Goal: Find contact information: Find contact information

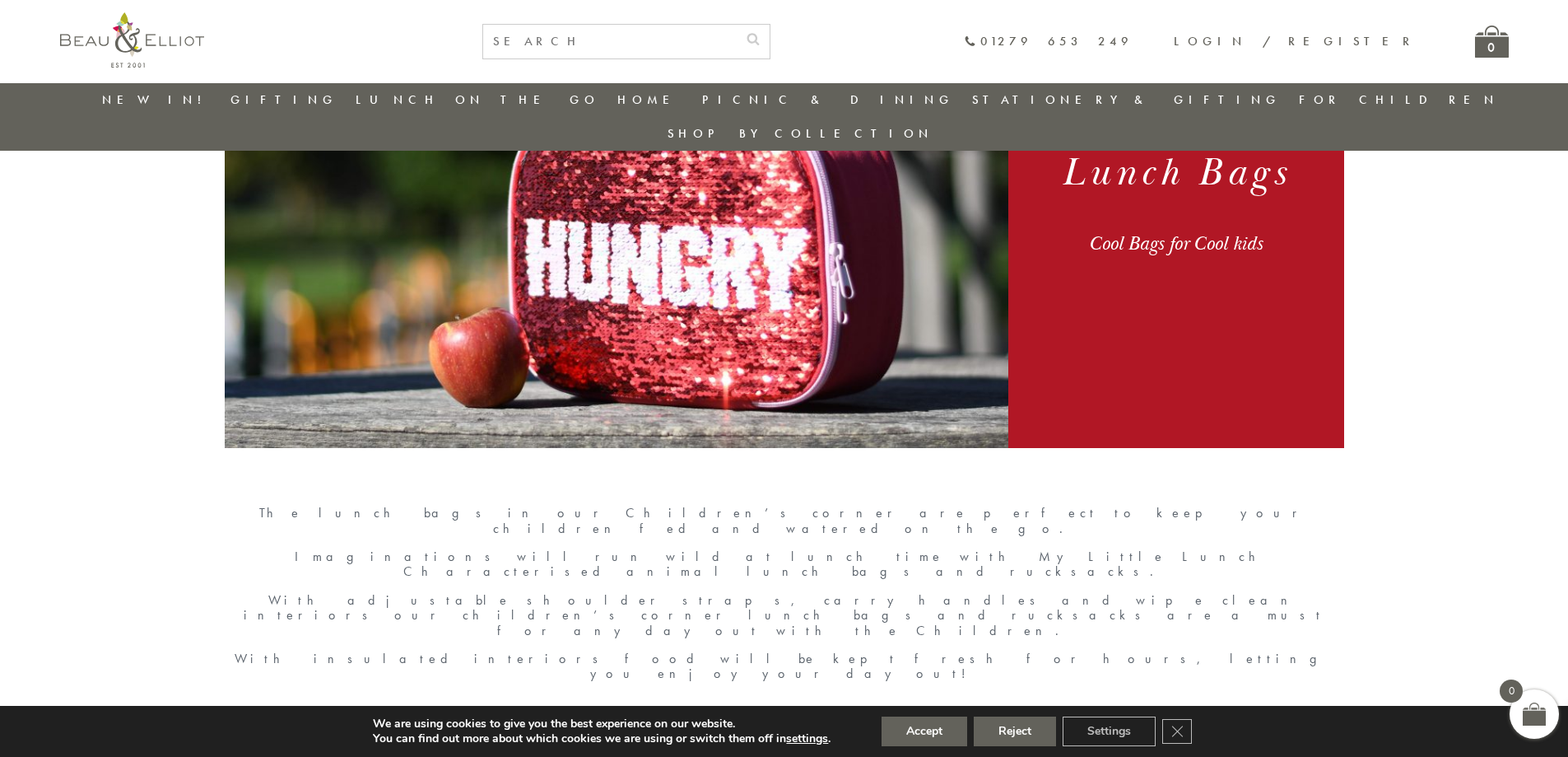
scroll to position [542, 0]
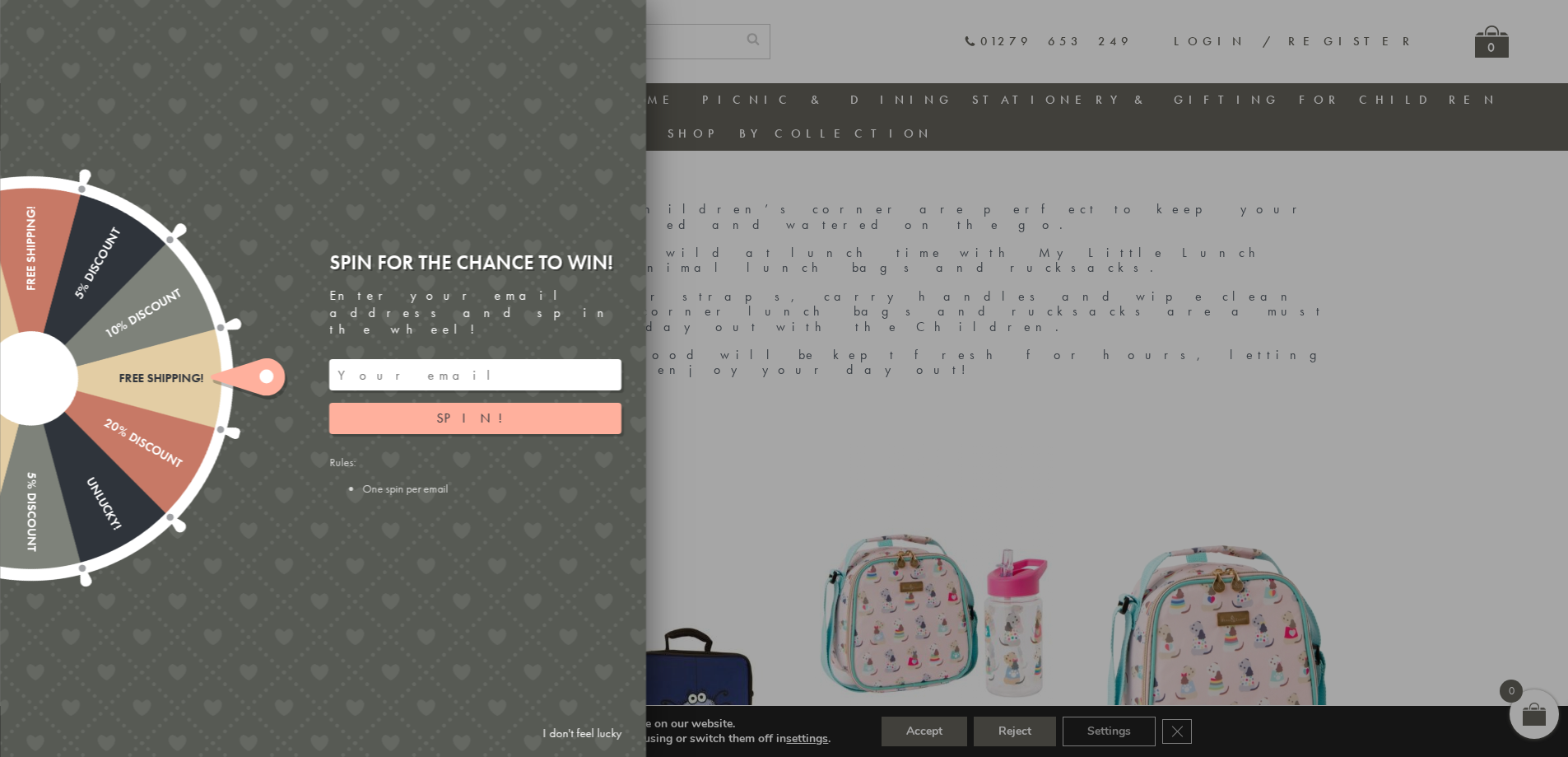
click at [1055, 390] on div at bounding box center [784, 378] width 1568 height 757
click at [1204, 296] on div at bounding box center [784, 378] width 1568 height 757
click at [1359, 422] on div at bounding box center [784, 378] width 1568 height 757
click at [926, 378] on div at bounding box center [784, 378] width 1568 height 757
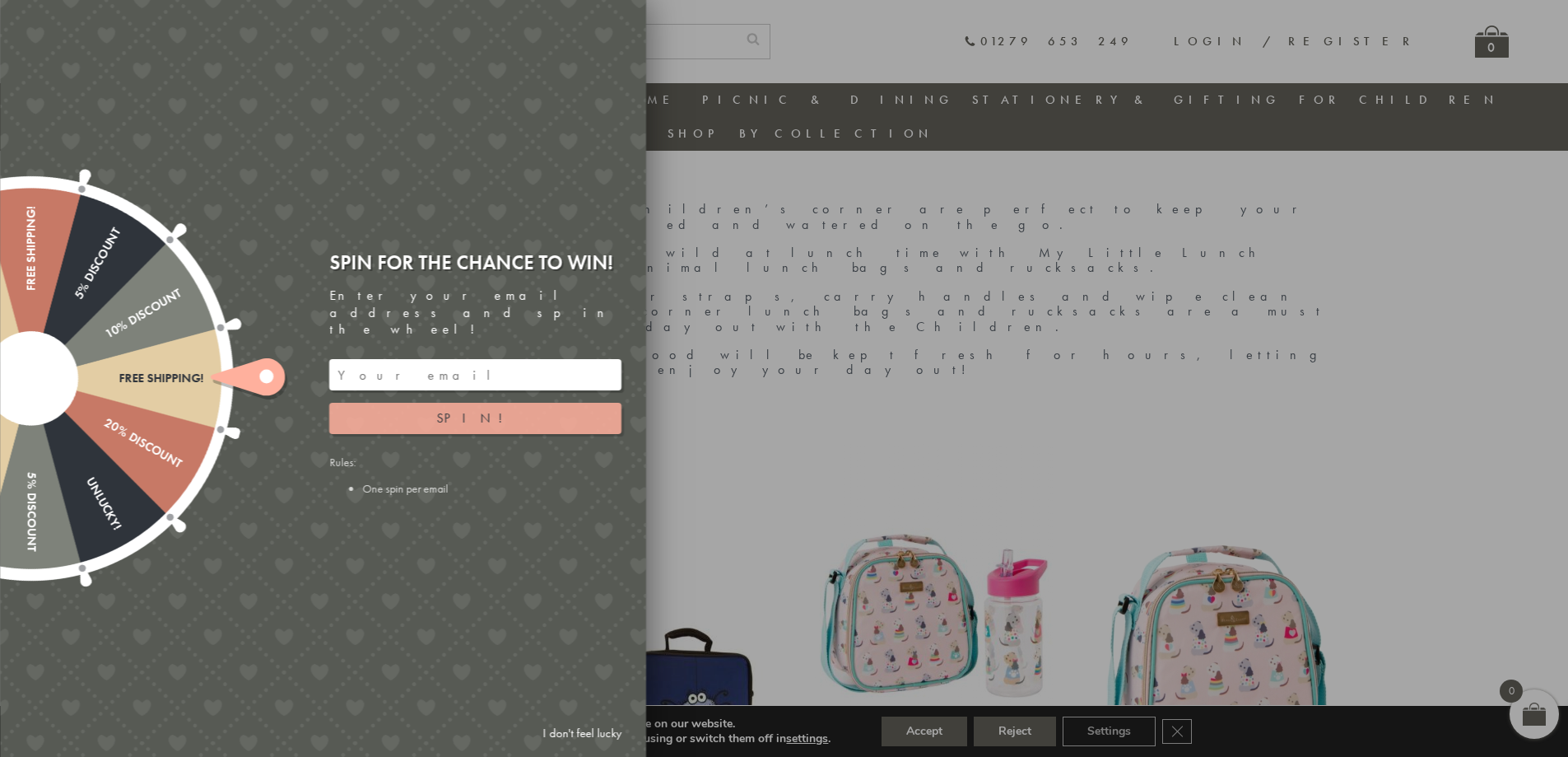
click at [537, 404] on button "Spin!" at bounding box center [475, 418] width 292 height 31
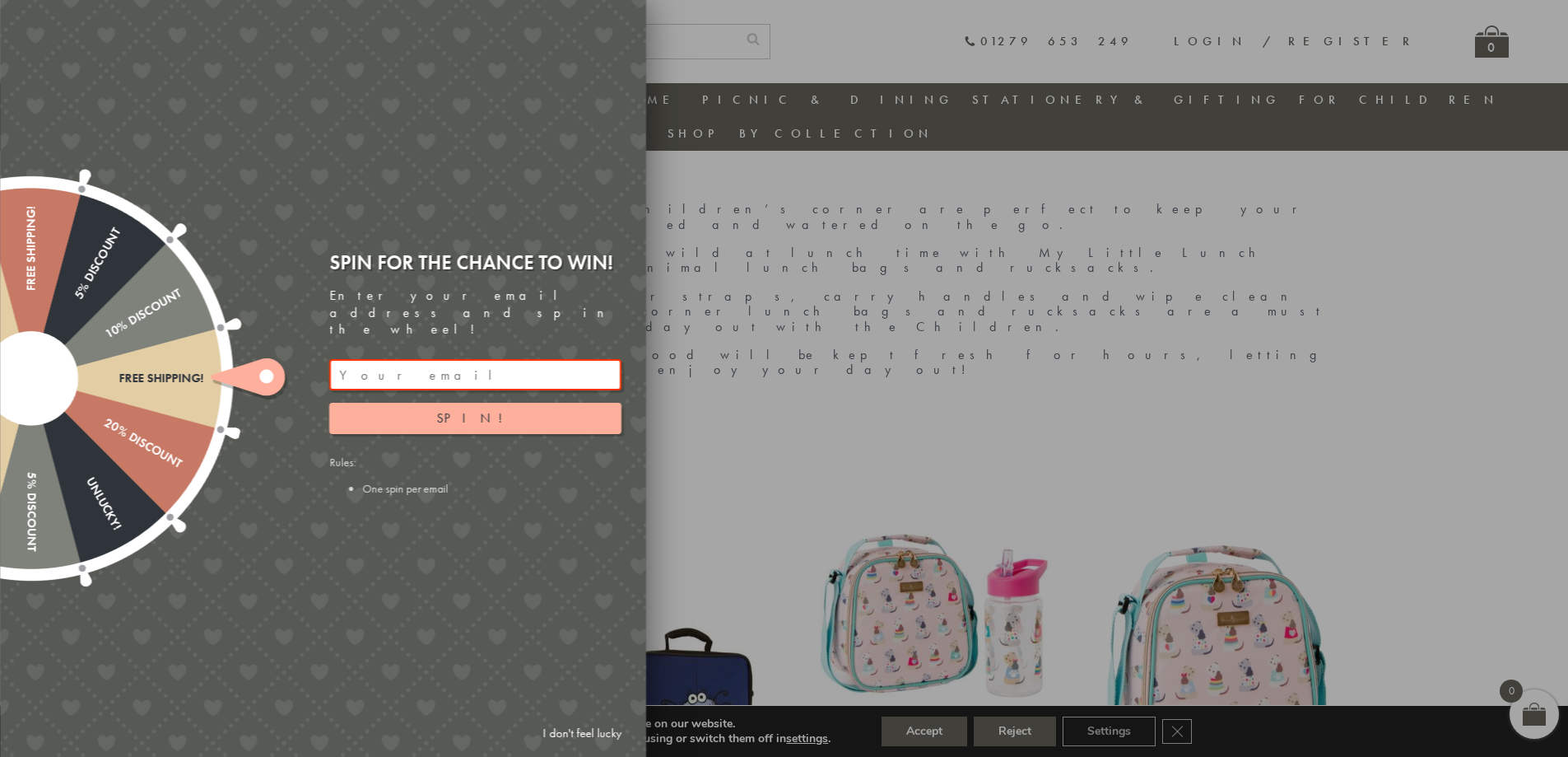
click at [1156, 235] on div at bounding box center [784, 378] width 1568 height 757
click at [1447, 291] on div at bounding box center [784, 378] width 1568 height 757
click at [1408, 550] on div at bounding box center [784, 378] width 1568 height 757
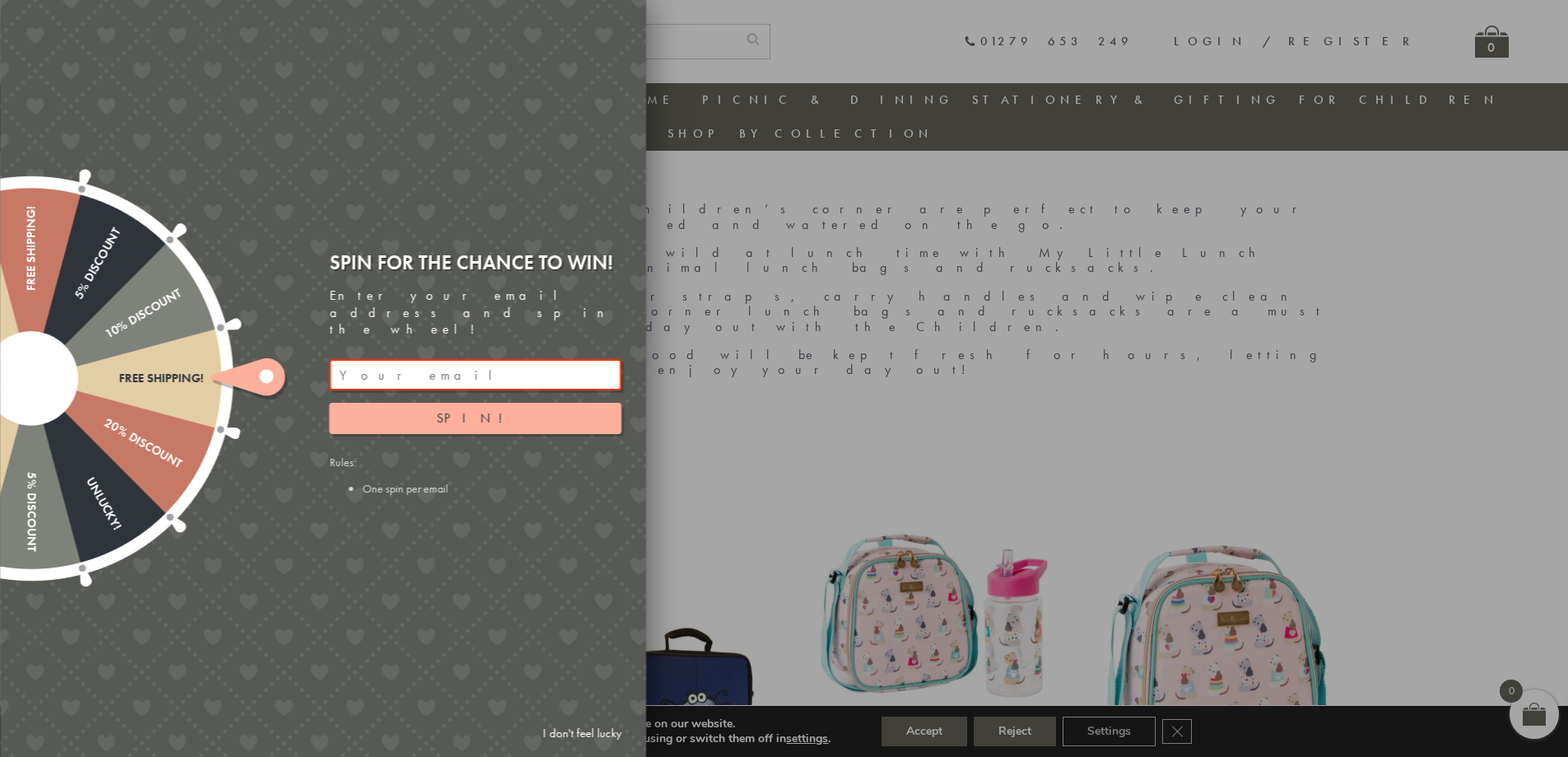
drag, startPoint x: 1235, startPoint y: 733, endPoint x: 1222, endPoint y: 732, distance: 13.0
click at [1227, 733] on div at bounding box center [784, 378] width 1568 height 757
click at [1175, 725] on div at bounding box center [784, 378] width 1568 height 757
click at [1177, 727] on div at bounding box center [784, 378] width 1568 height 757
click at [940, 729] on div at bounding box center [784, 378] width 1568 height 757
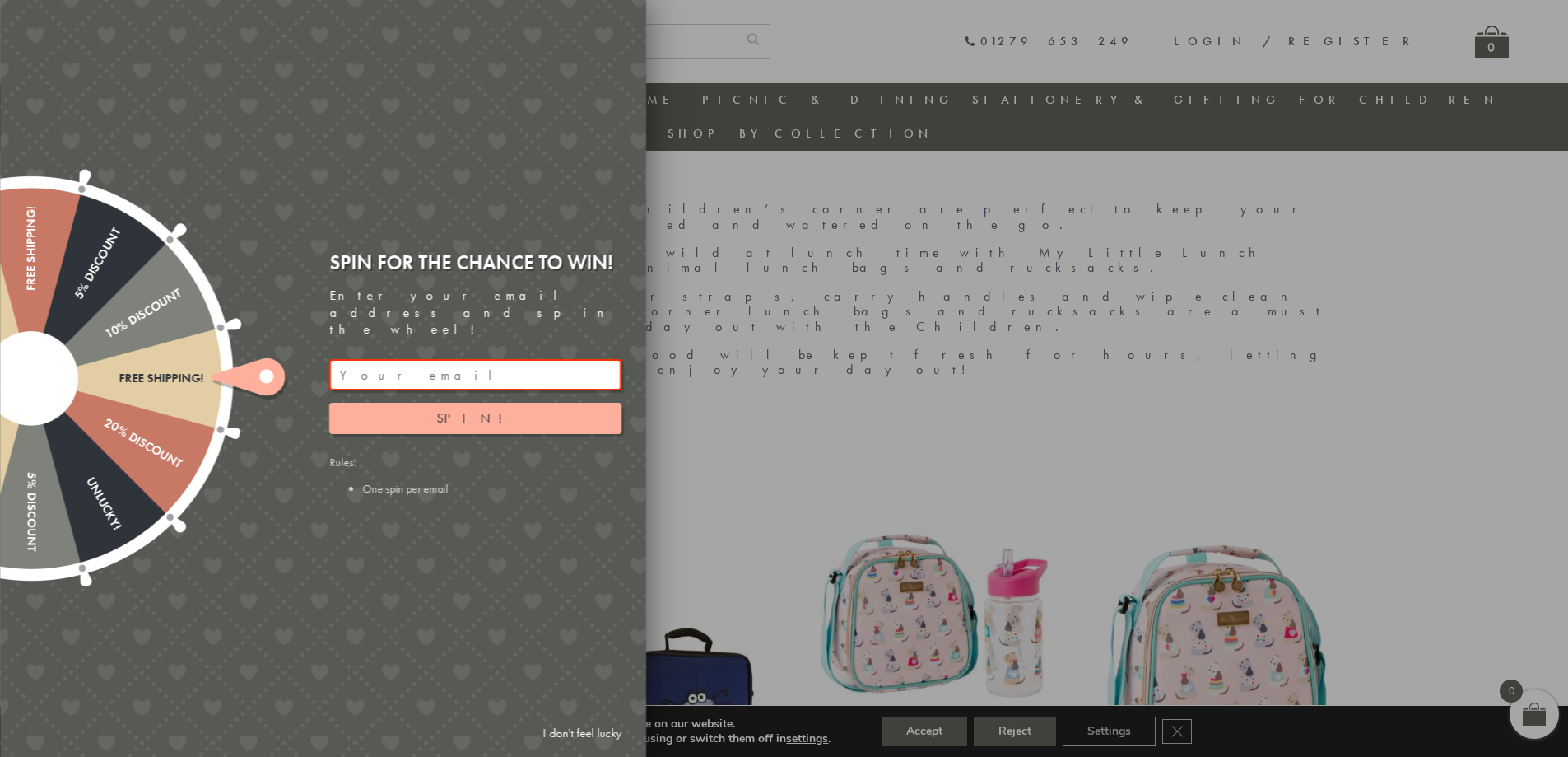
click at [940, 729] on div at bounding box center [784, 378] width 1568 height 757
click at [419, 359] on input "email" at bounding box center [475, 374] width 292 height 31
click at [775, 236] on div at bounding box center [784, 378] width 1568 height 757
click at [191, 371] on div "Free shipping!" at bounding box center [117, 378] width 173 height 14
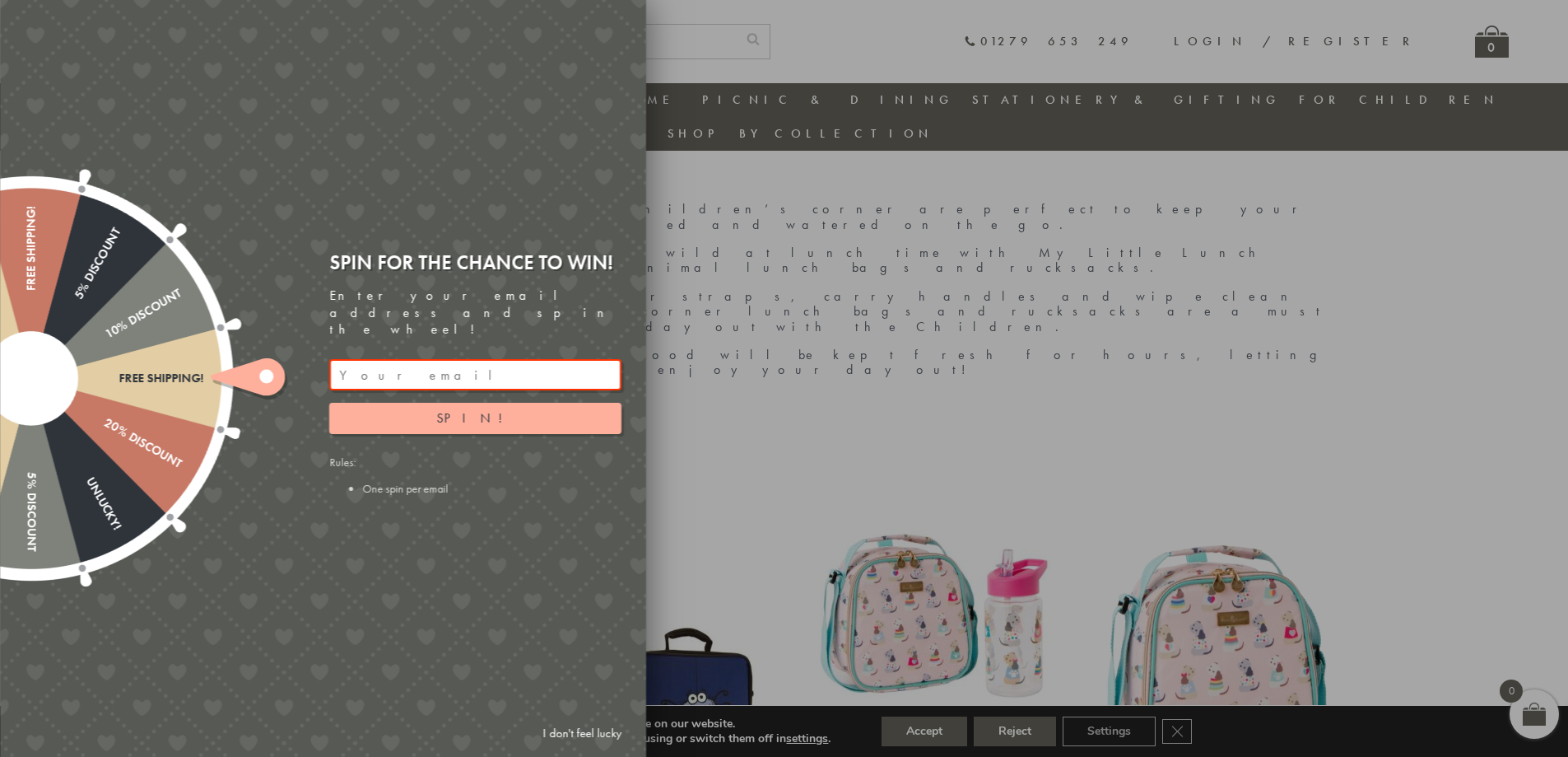
click at [256, 377] on icon at bounding box center [248, 376] width 74 height 37
click at [434, 407] on button "Spin!" at bounding box center [475, 418] width 292 height 31
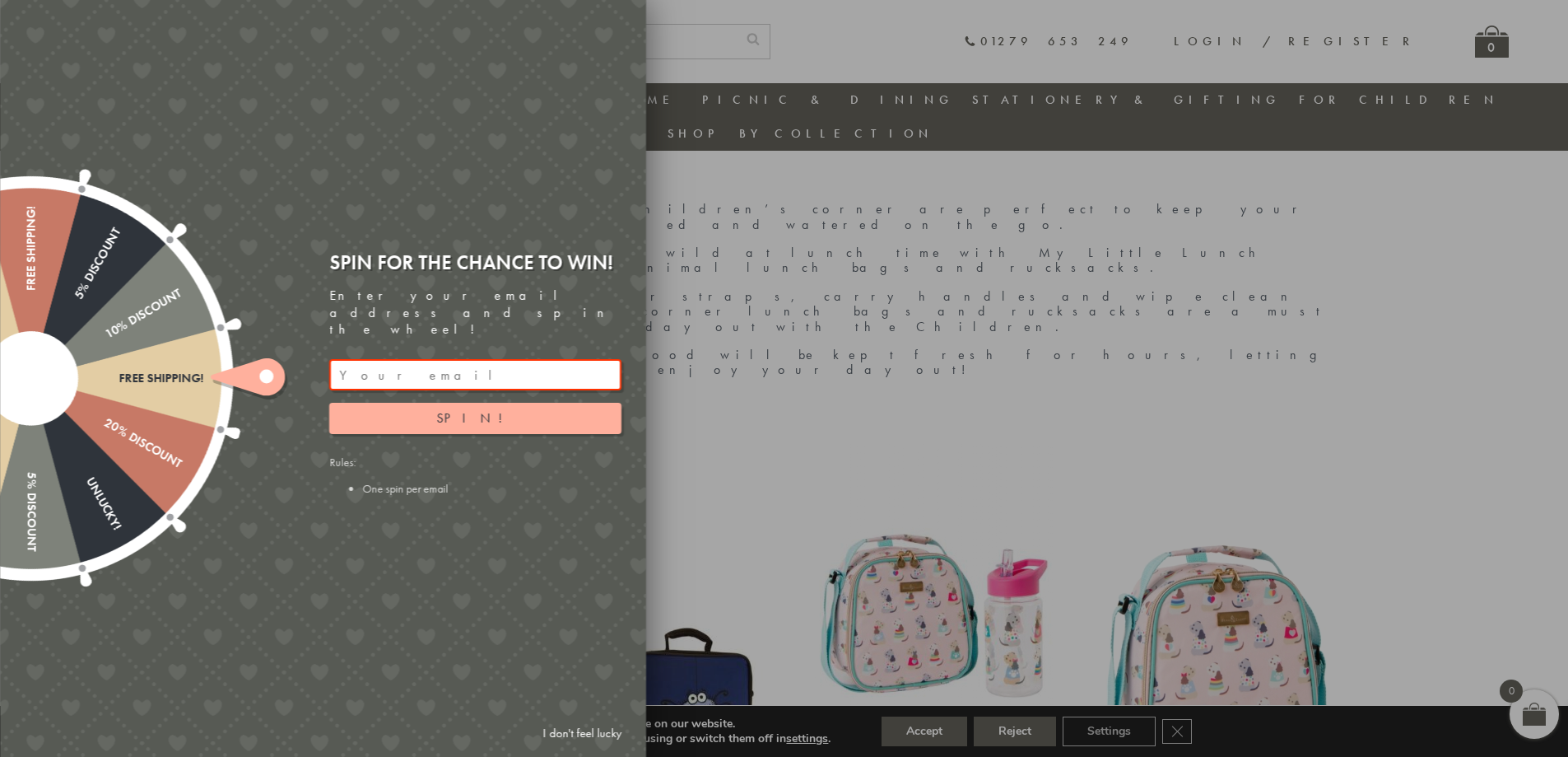
click at [420, 481] on li "One spin per email" at bounding box center [491, 489] width 259 height 15
click at [1017, 340] on div at bounding box center [784, 378] width 1568 height 757
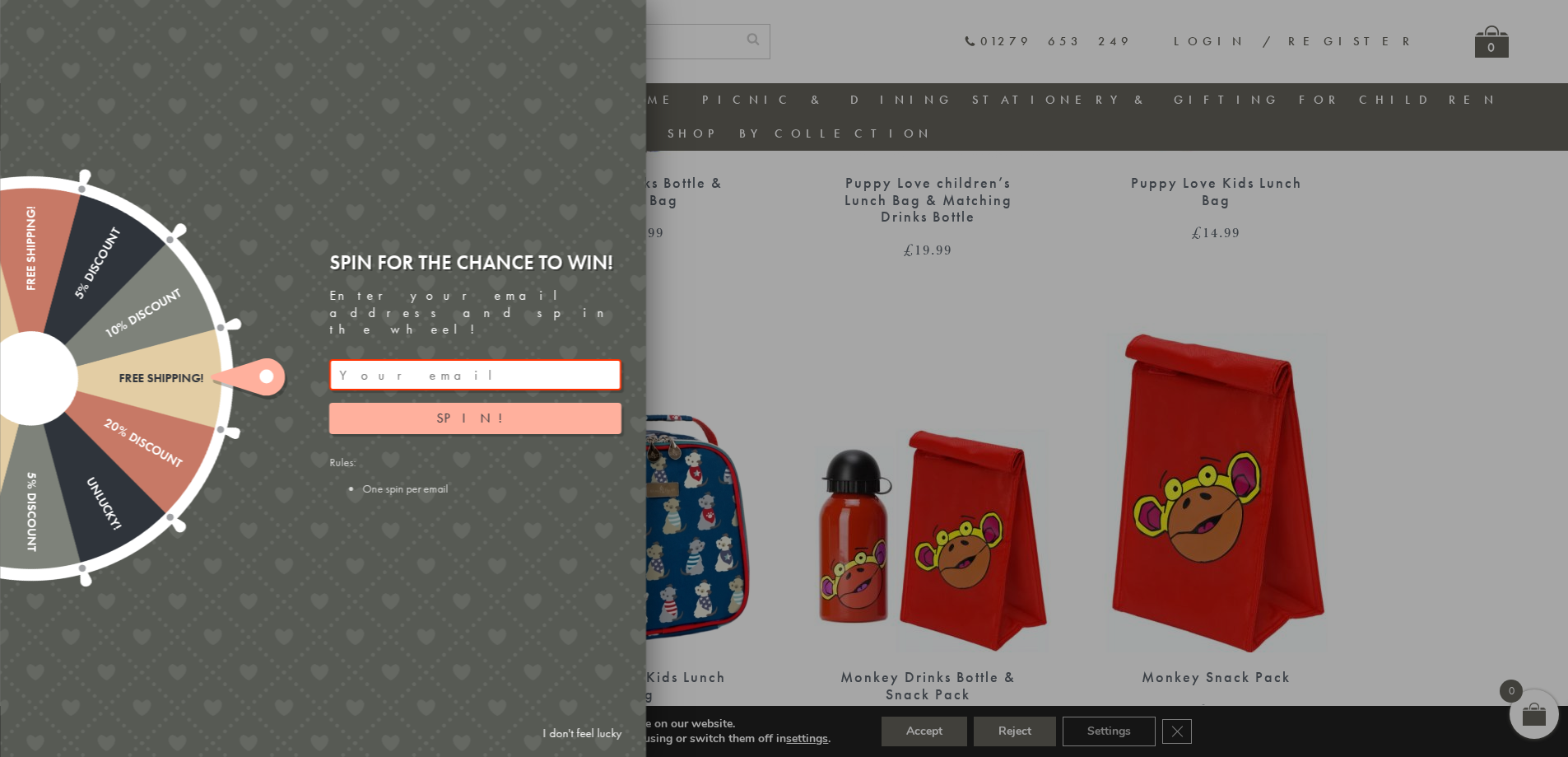
scroll to position [1283, 0]
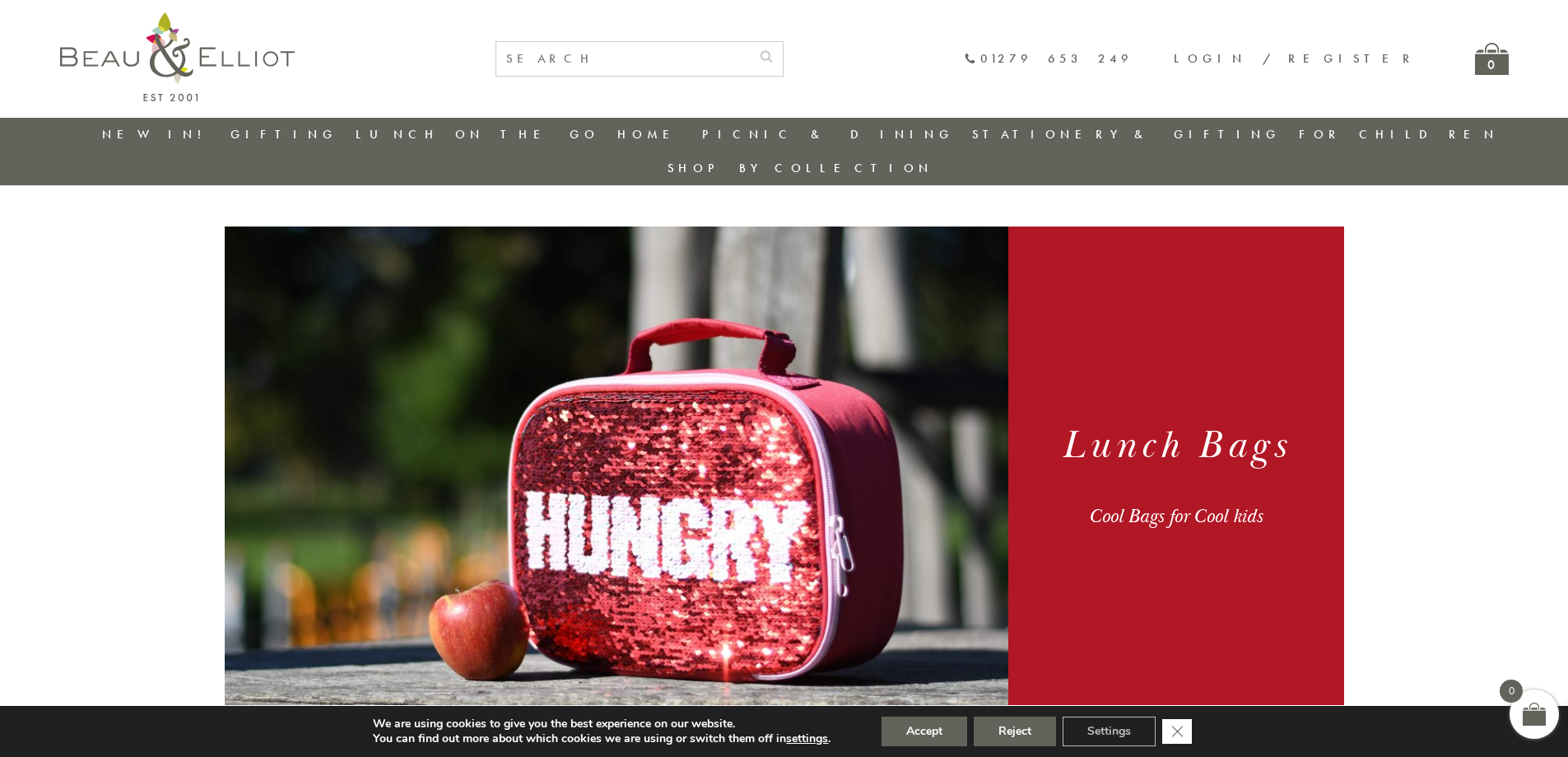
click at [1174, 734] on icon "Close GDPR Cookie Banner" at bounding box center [1177, 730] width 30 height 24
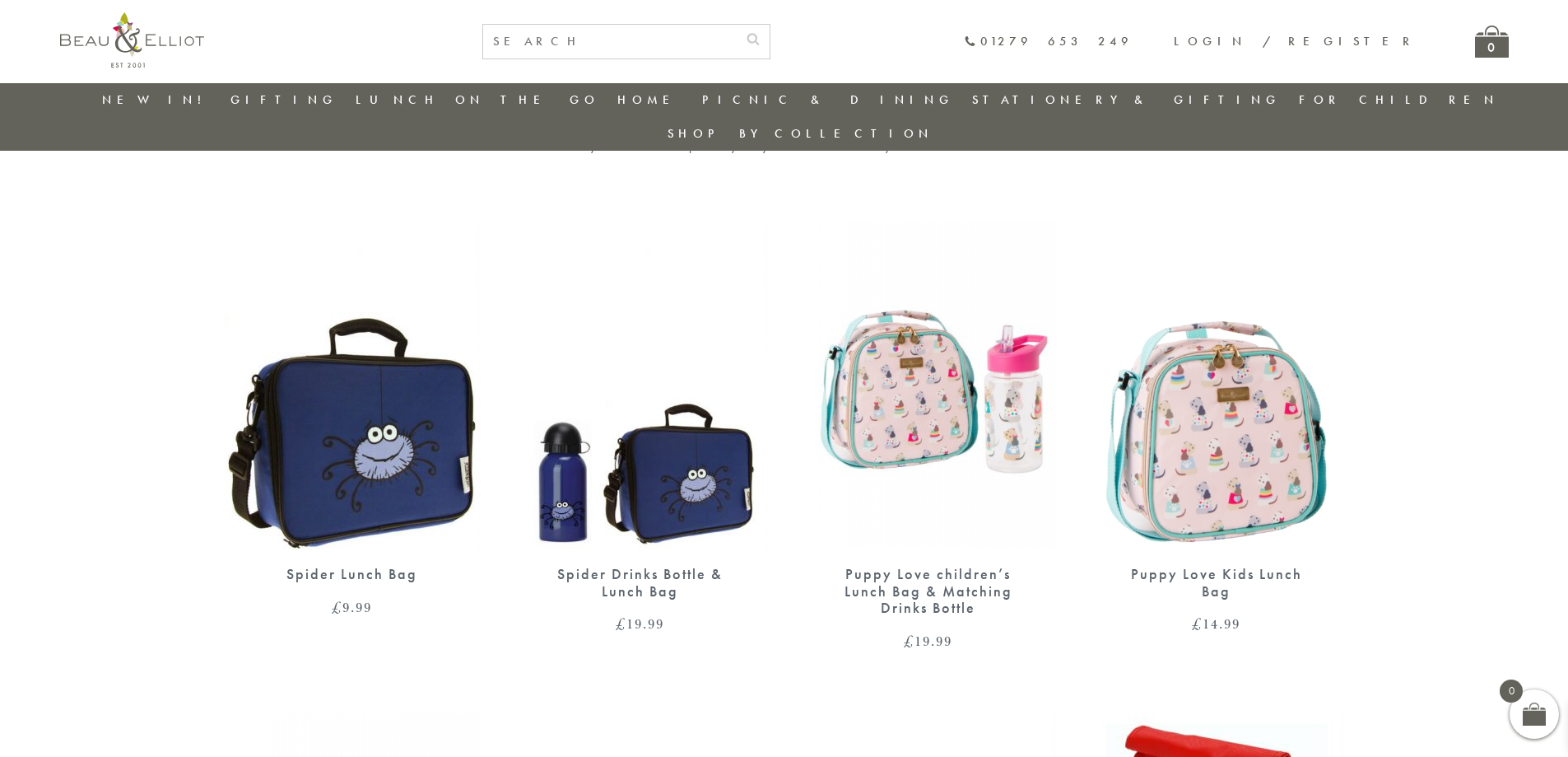
scroll to position [789, 0]
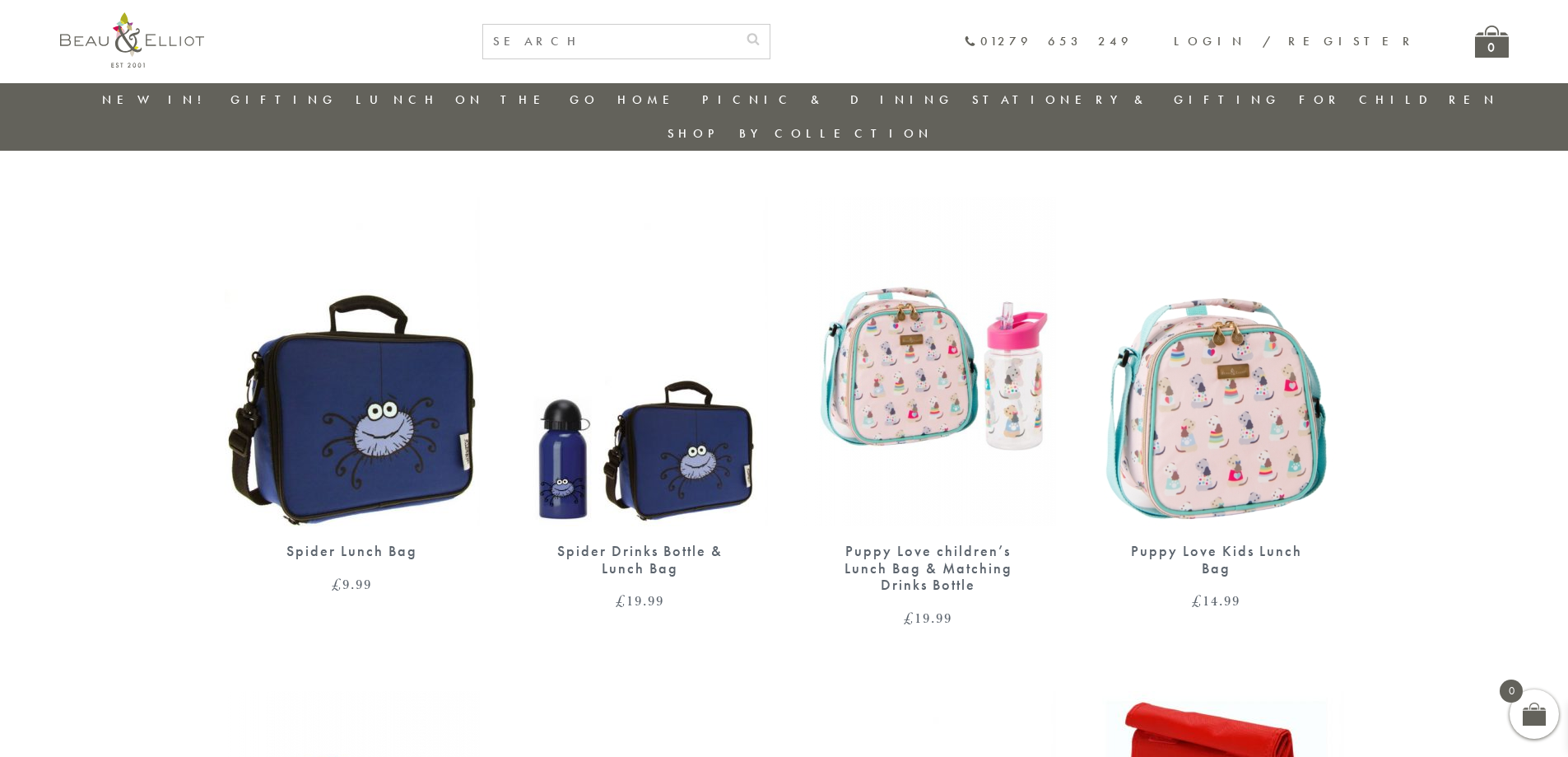
click at [1211, 331] on img at bounding box center [1216, 361] width 255 height 329
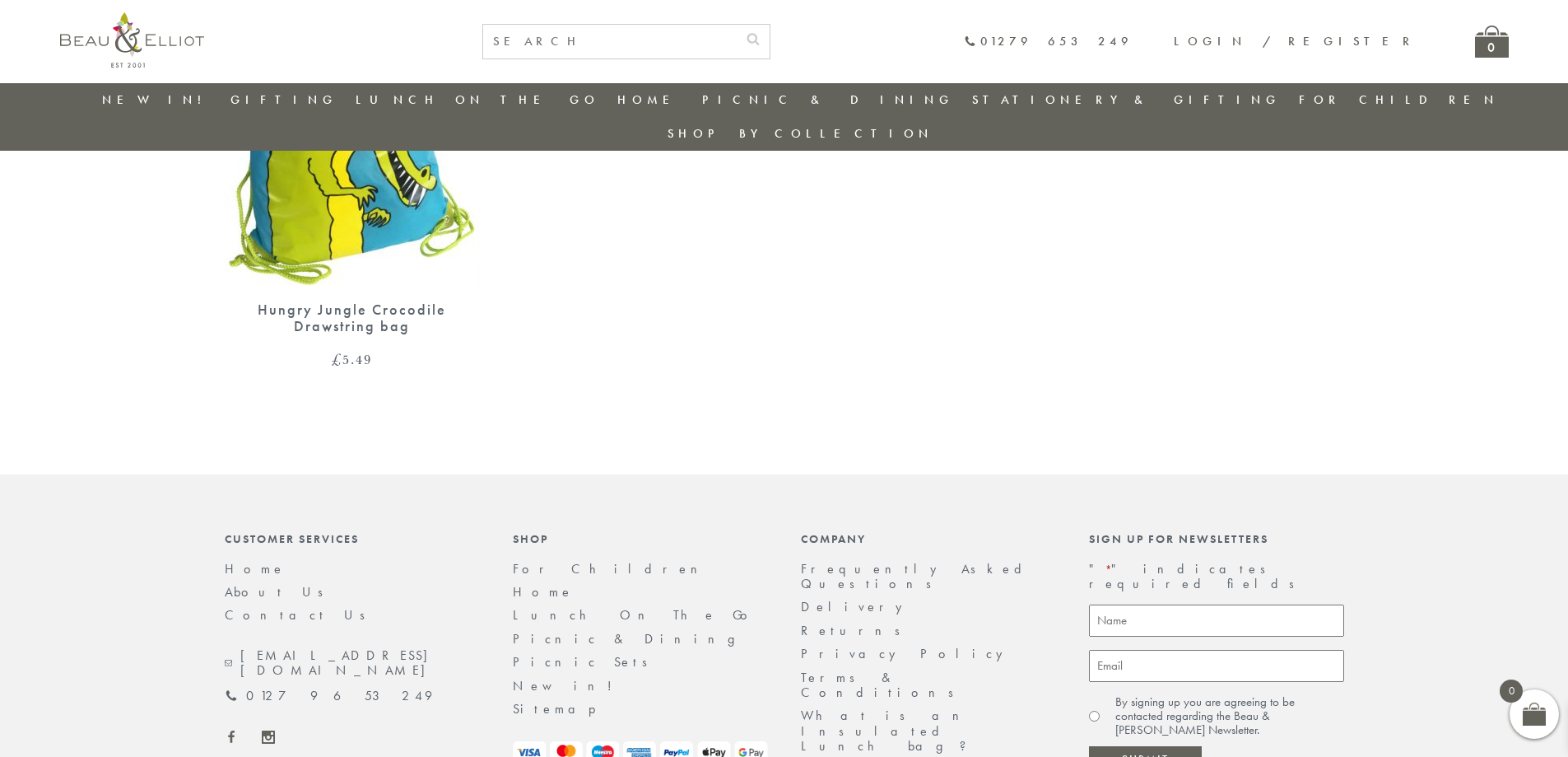
scroll to position [2017, 0]
click at [249, 585] on link "About Us" at bounding box center [279, 593] width 110 height 17
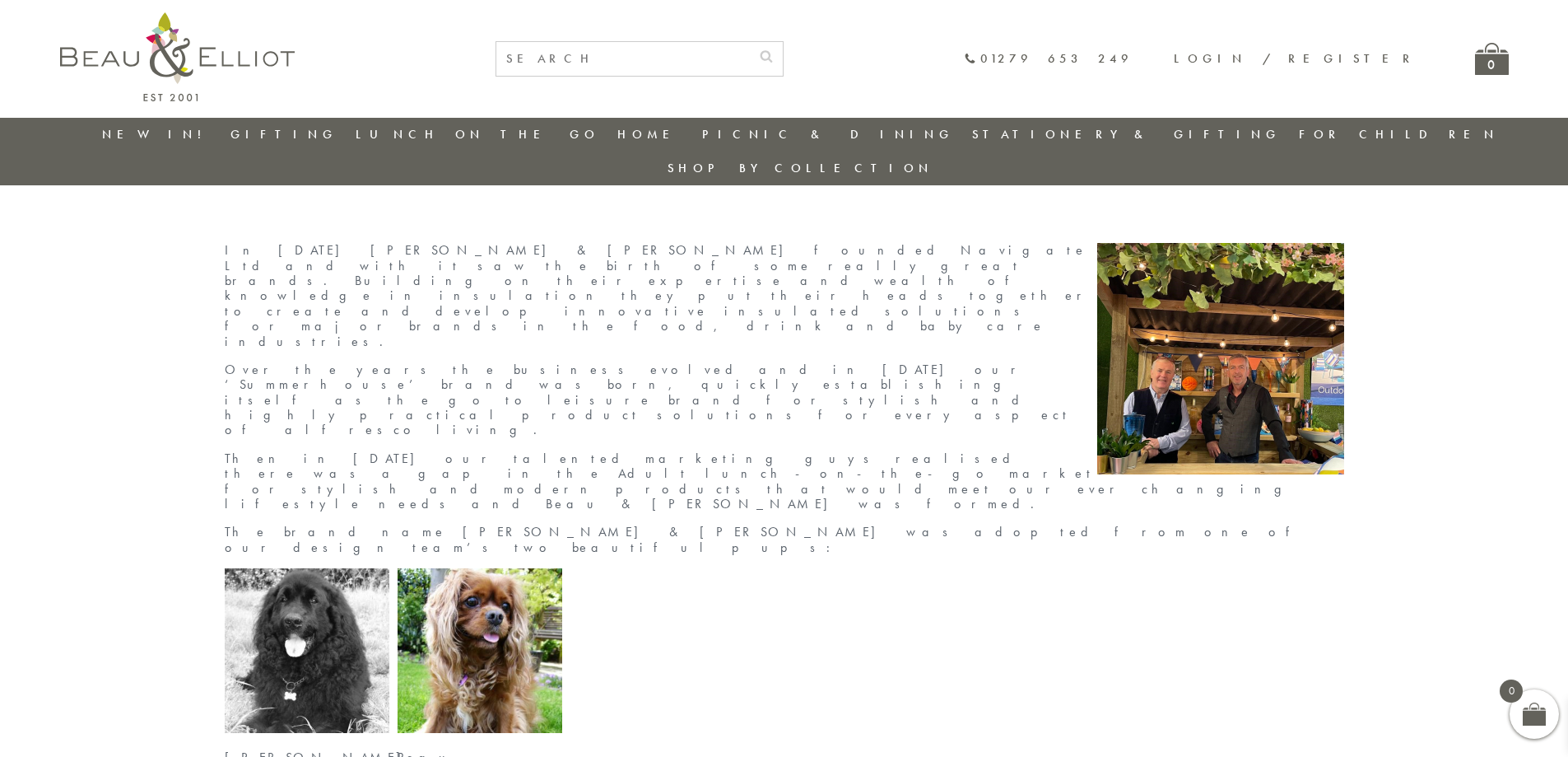
click at [155, 140] on link "New in!" at bounding box center [157, 134] width 110 height 17
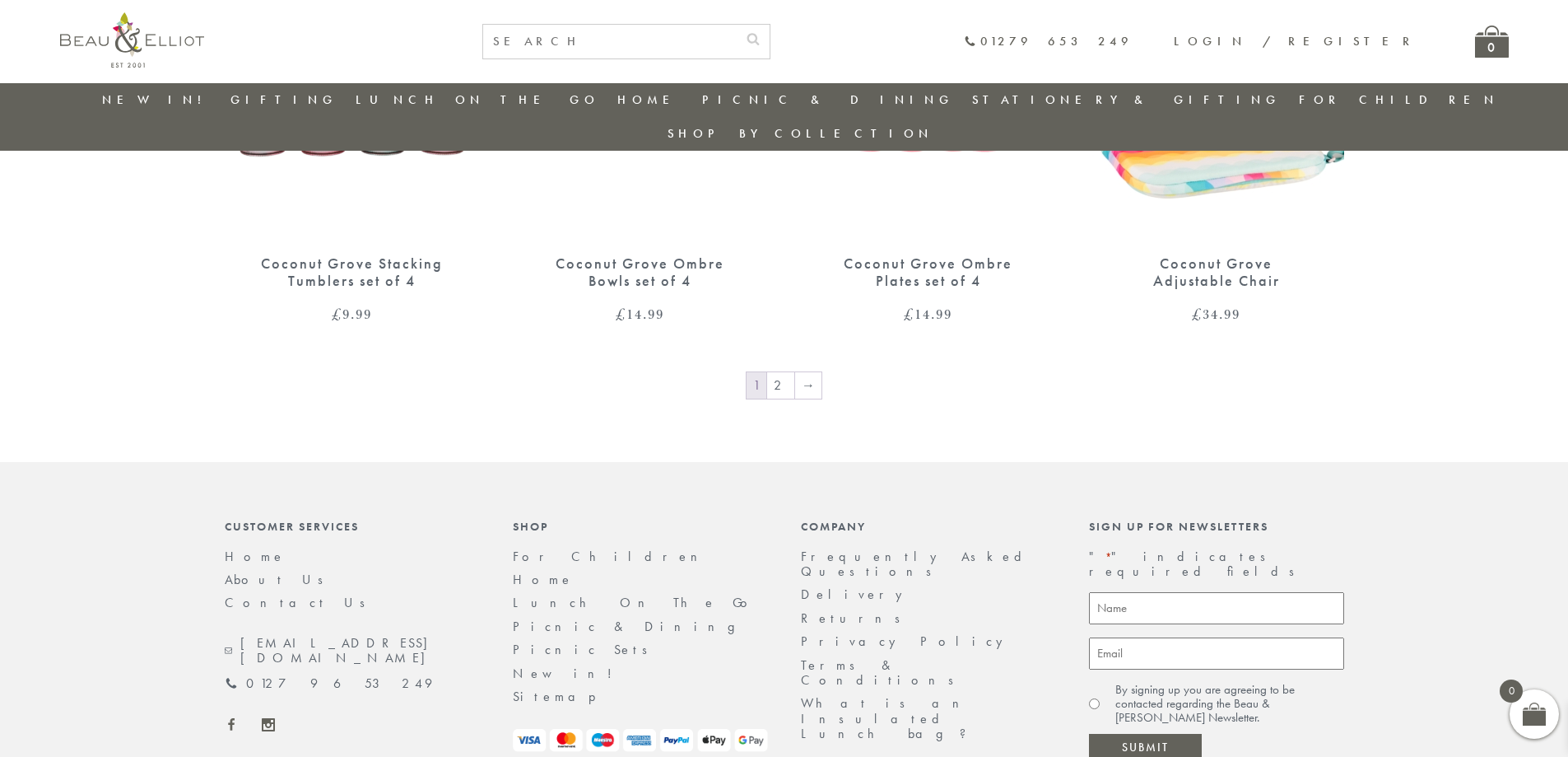
scroll to position [2852, 0]
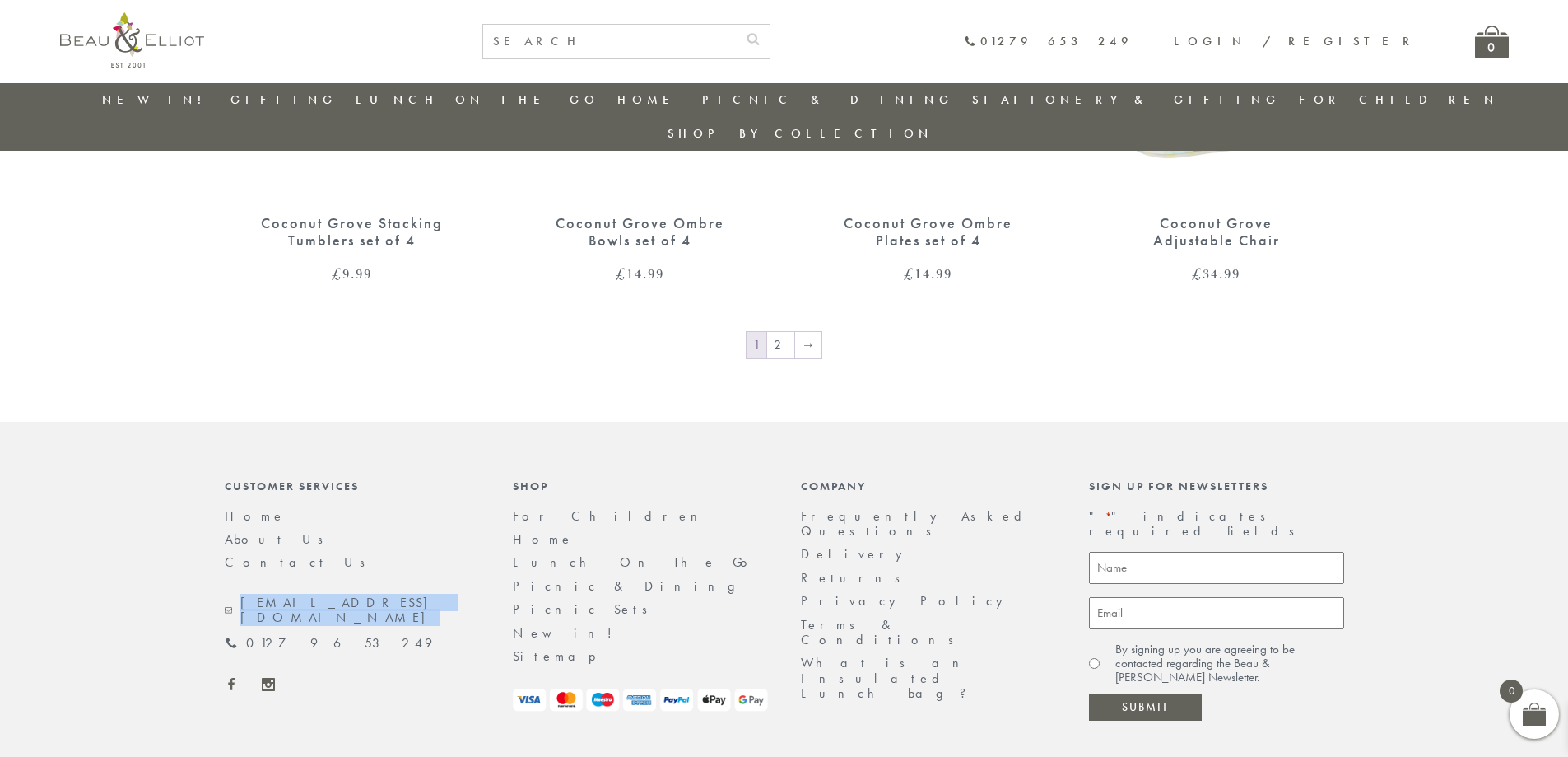
drag, startPoint x: 387, startPoint y: 530, endPoint x: 378, endPoint y: 544, distance: 16.6
click at [378, 595] on div "[EMAIL_ADDRESS][DOMAIN_NAME] 01279 653 249" at bounding box center [352, 622] width 255 height 55
copy div "[EMAIL_ADDRESS][DOMAIN_NAME]"
click at [0, 422] on footer "Customer Services Home About Us Contact Us [EMAIL_ADDRESS][DOMAIN_NAME] 01279 6…" at bounding box center [784, 642] width 1568 height 441
click at [261, 678] on use at bounding box center [268, 684] width 13 height 14
